Goal: Browse casually

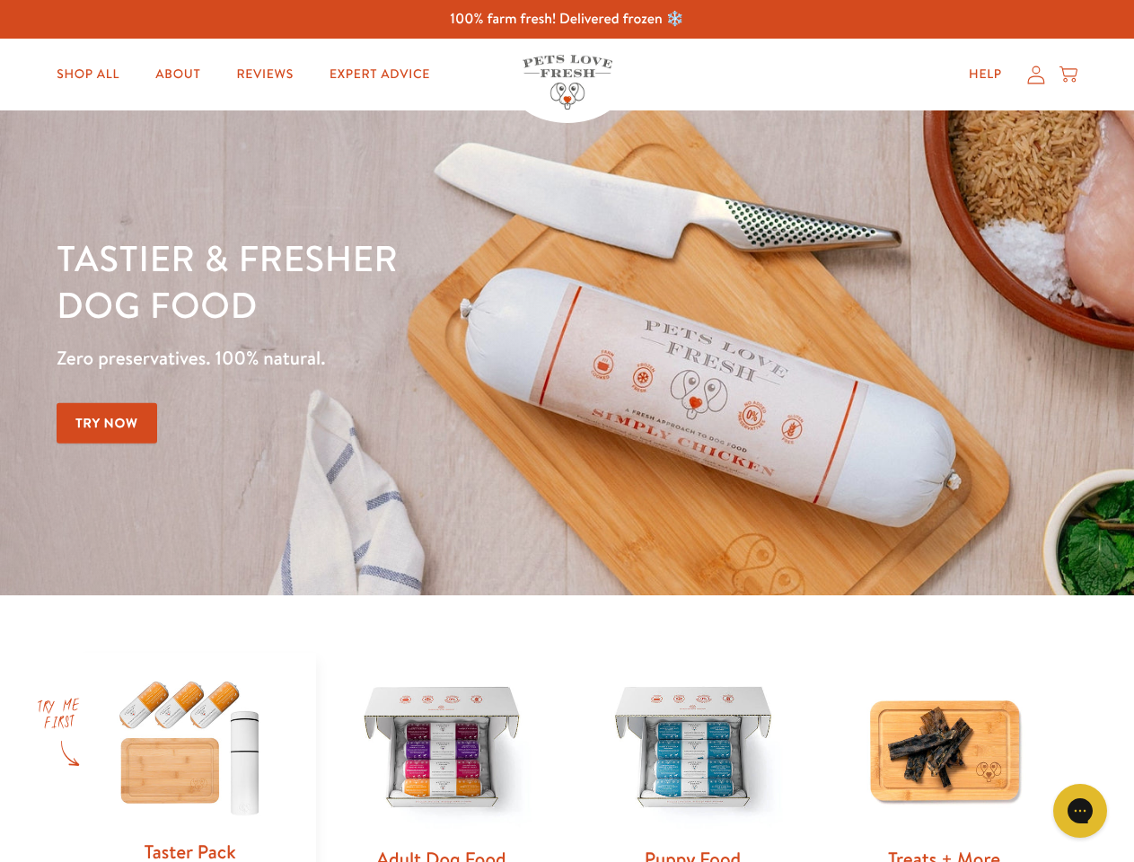
click at [566, 431] on div "Tastier & fresher dog food Zero preservatives. 100% natural. Try Now" at bounding box center [397, 352] width 680 height 237
click at [1080, 810] on icon "Gorgias live chat" at bounding box center [1079, 810] width 17 height 17
